Goal: Book appointment/travel/reservation

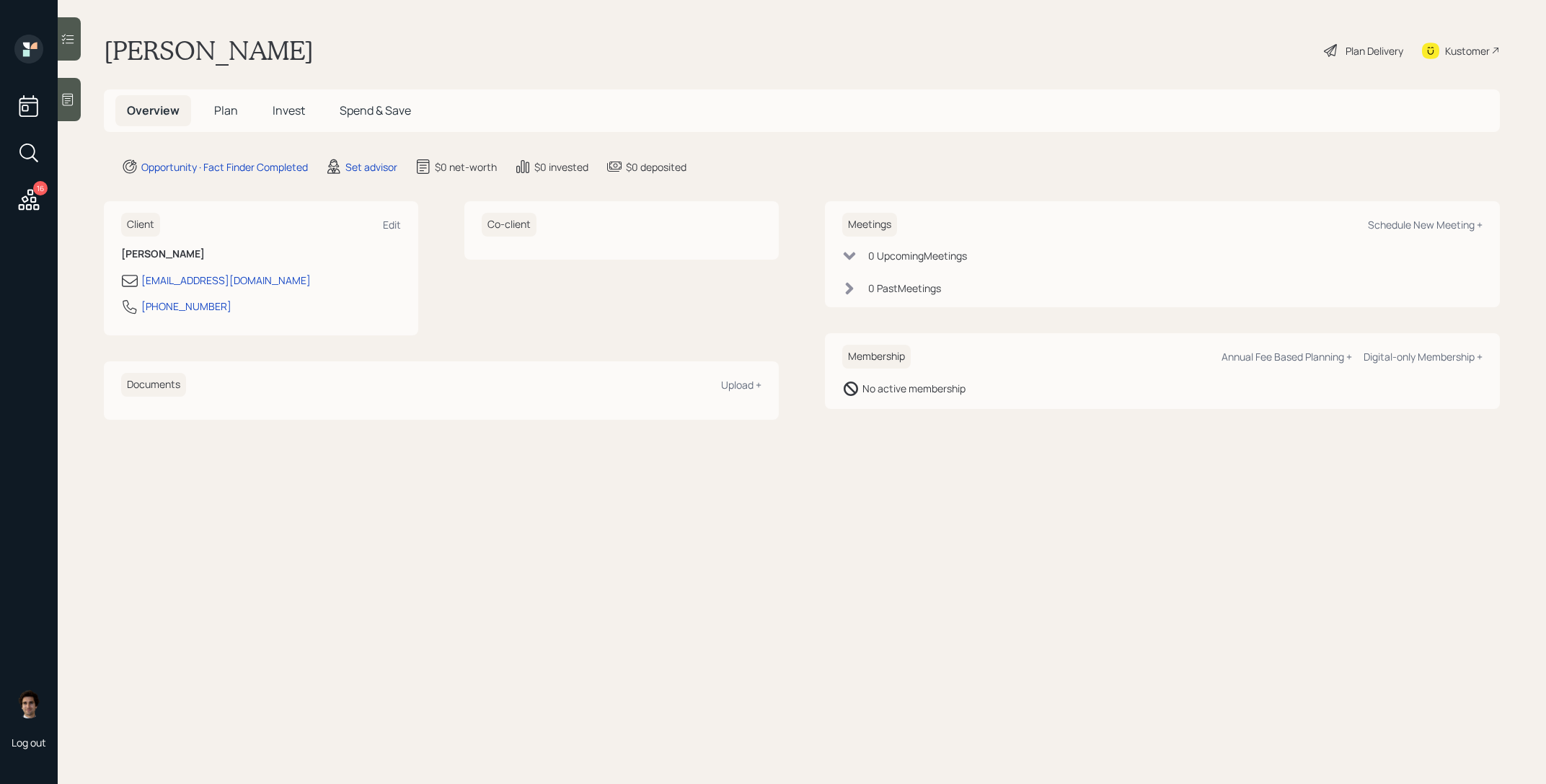
click at [1436, 232] on div "Meetings Schedule New Meeting +" at bounding box center [1162, 225] width 640 height 24
click at [1432, 223] on div "Schedule New Meeting +" at bounding box center [1425, 224] width 115 height 14
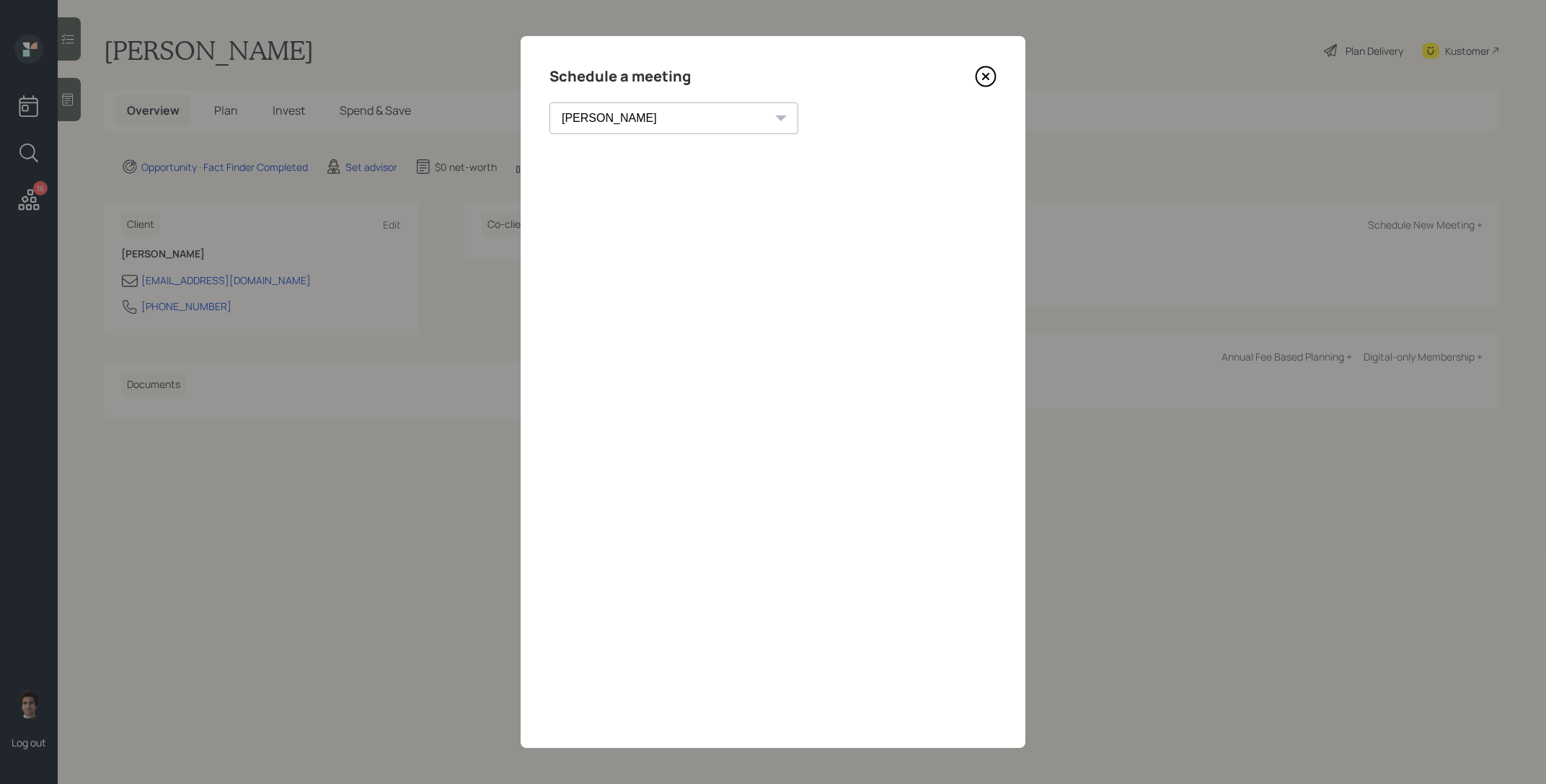
click at [651, 104] on select "Theresa Spinello Matthew Burke Xavier Ross Eitan Bar-David Ian Yamey Trevor Nel…" at bounding box center [674, 118] width 249 height 32
select select "59554aeb-d739-4552-90b9-0d27d70b4bf7"
click at [550, 102] on select "Theresa Spinello Matthew Burke Xavier Ross Eitan Bar-David Ian Yamey Trevor Nel…" at bounding box center [674, 118] width 249 height 32
click at [983, 77] on icon at bounding box center [985, 76] width 21 height 21
